Goal: Use online tool/utility: Utilize a website feature to perform a specific function

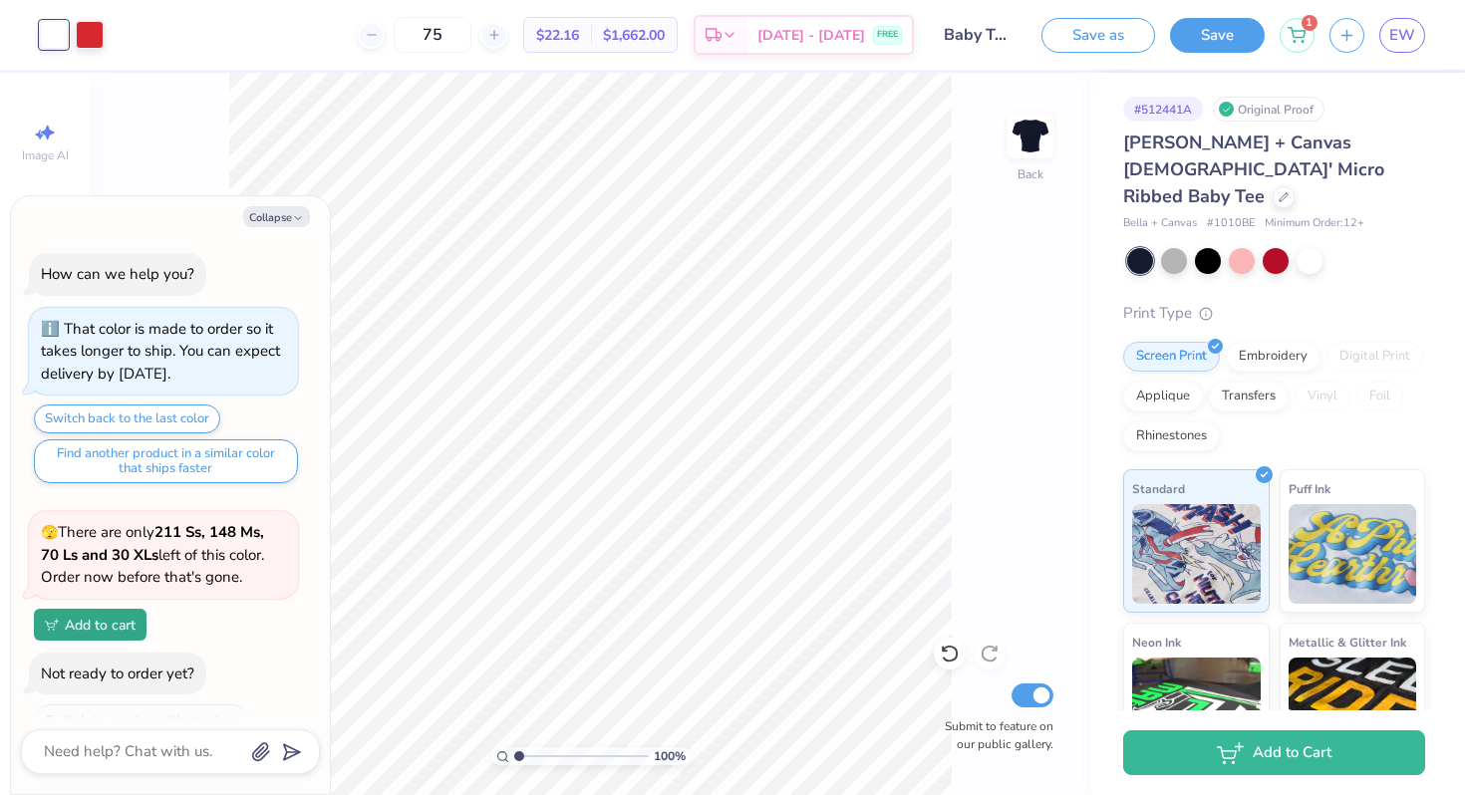
scroll to position [804, 0]
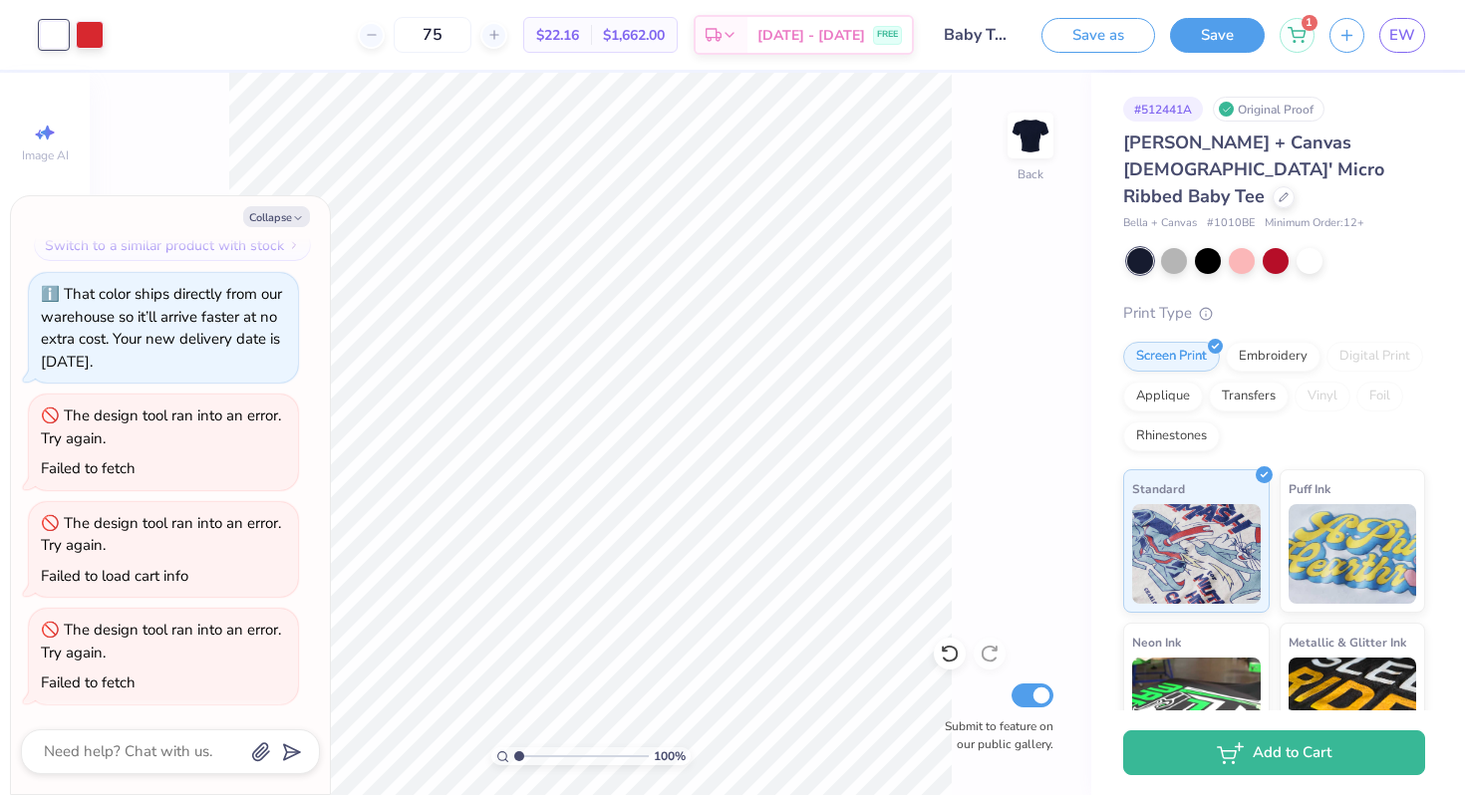
type textarea "x"
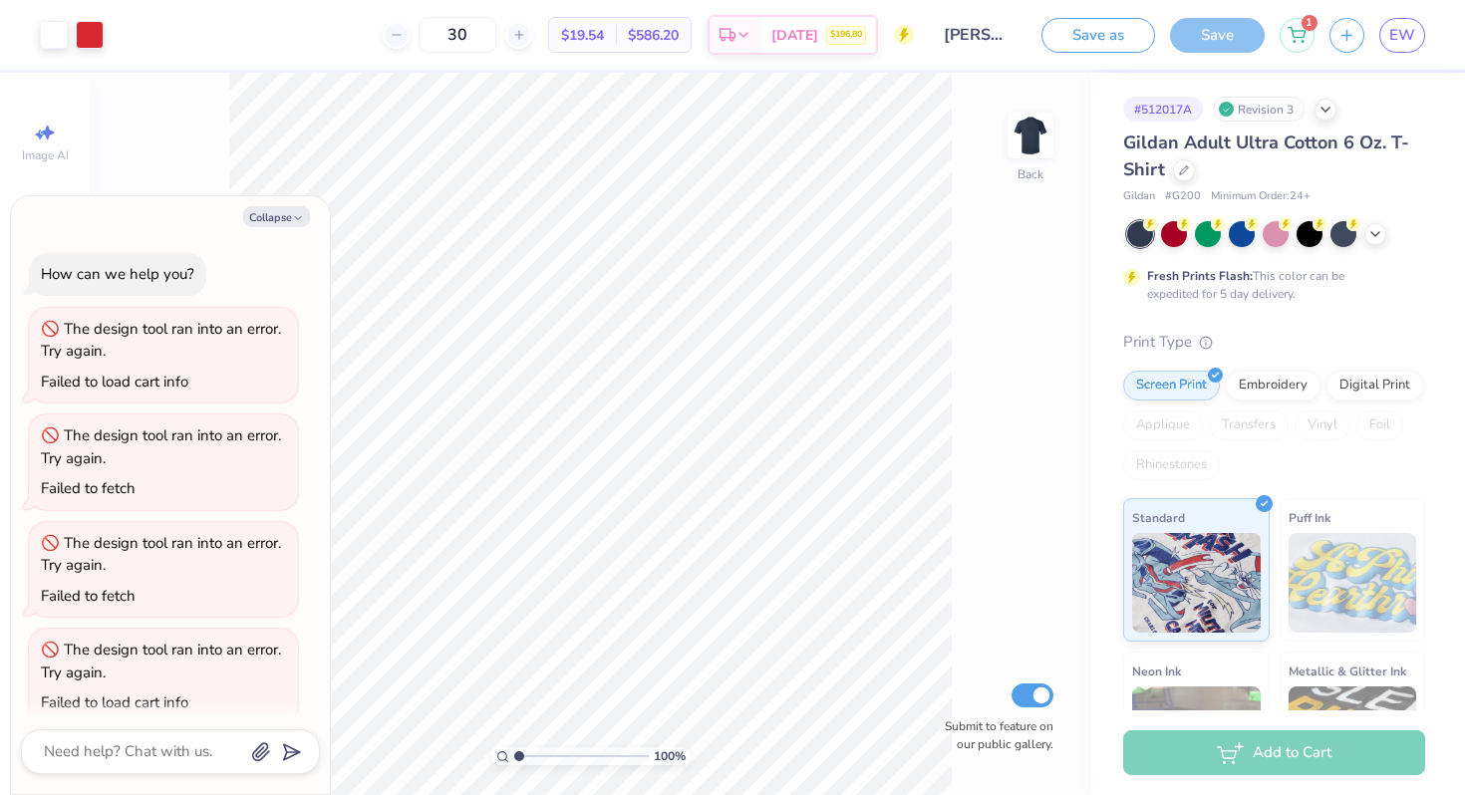
scroll to position [20, 0]
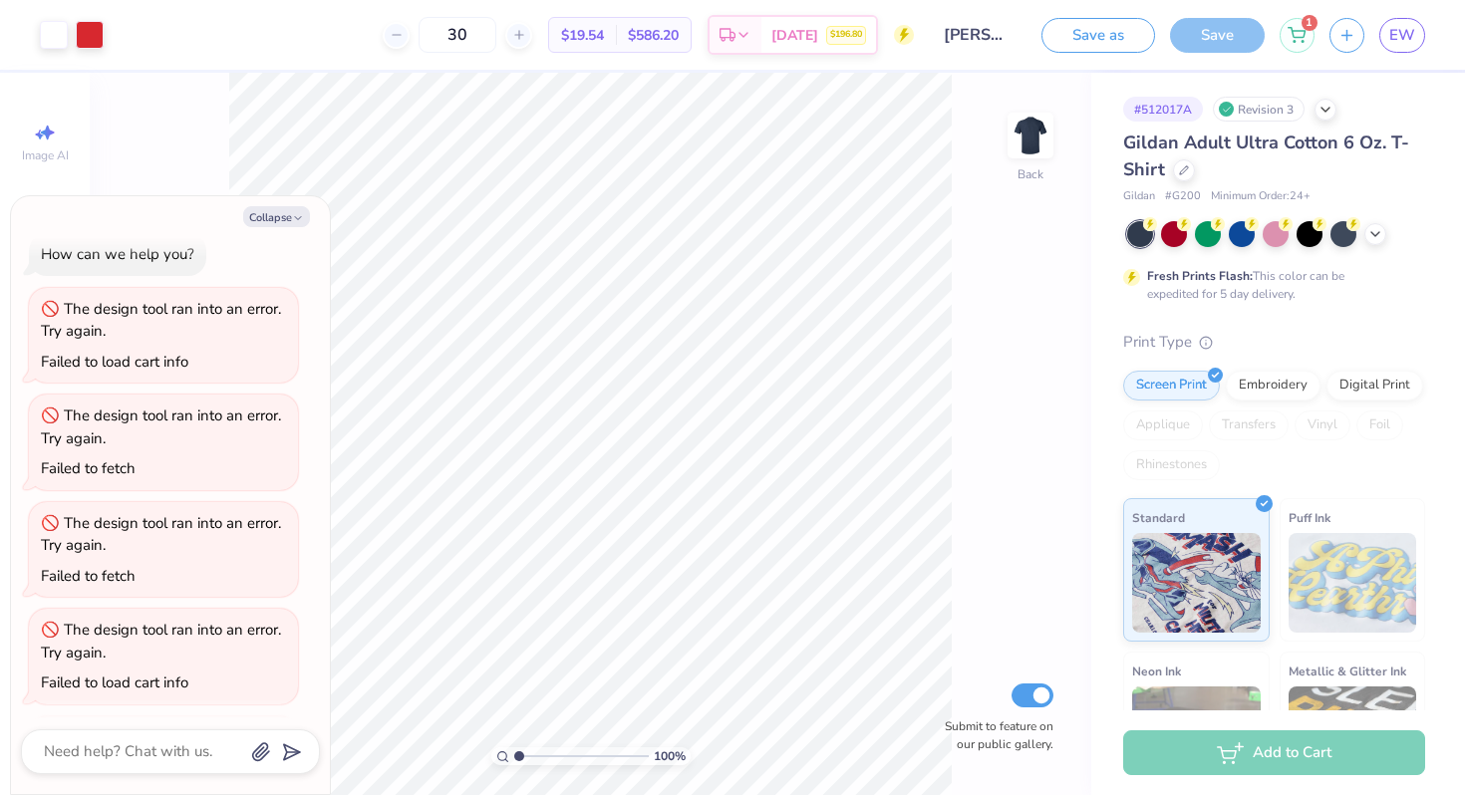
type textarea "x"
